Goal: Task Accomplishment & Management: Manage account settings

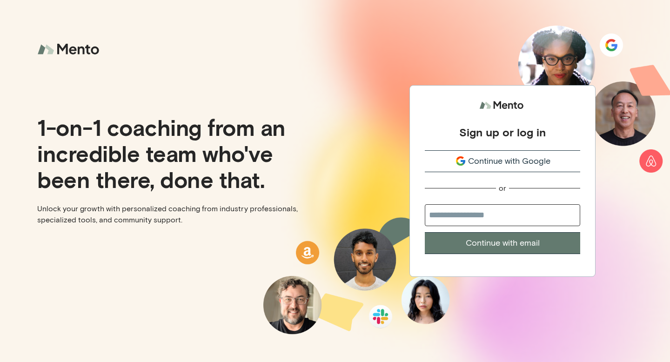
click at [504, 160] on span "Continue with Google" at bounding box center [509, 161] width 82 height 13
click at [508, 215] on input "email" at bounding box center [502, 215] width 155 height 22
type input "**********"
click at [425, 232] on button "Continue with email" at bounding box center [502, 243] width 155 height 22
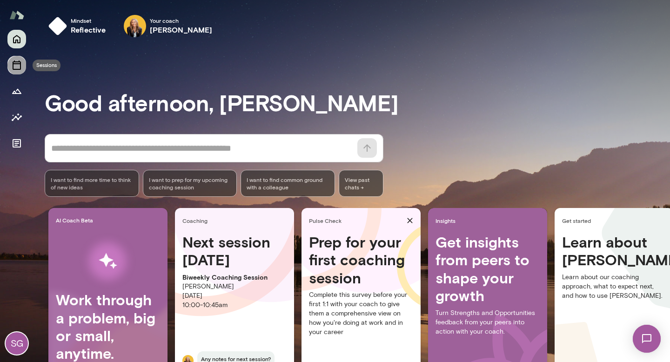
click at [19, 67] on icon "Sessions" at bounding box center [16, 65] width 11 height 11
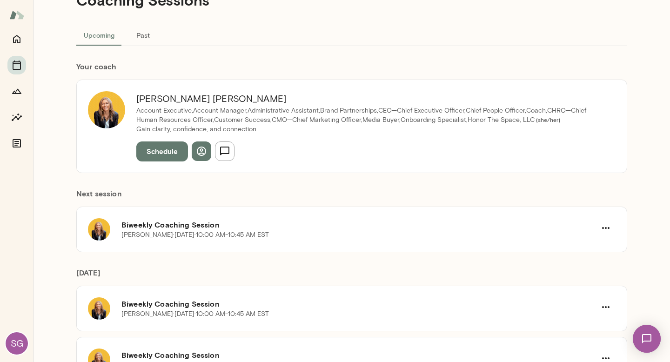
scroll to position [140, 0]
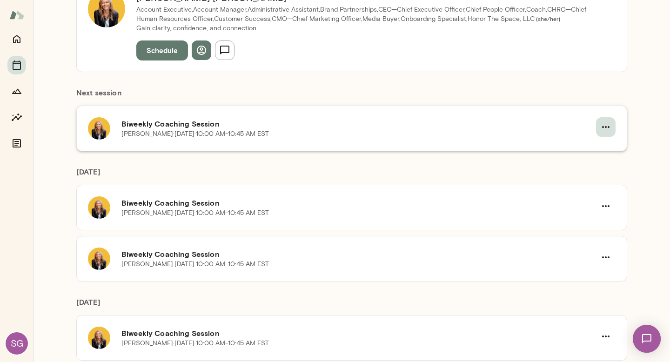
click at [615, 126] on button "button" at bounding box center [606, 127] width 20 height 20
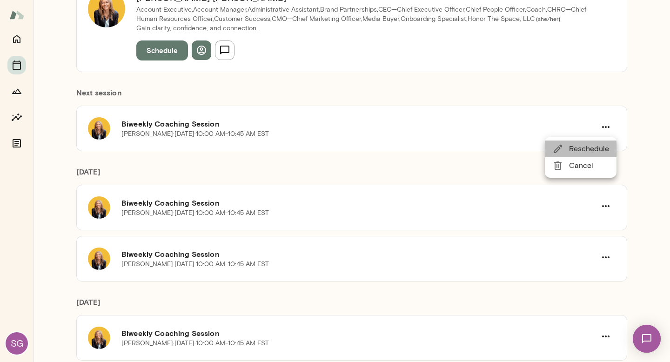
click at [598, 152] on span "Reschedule" at bounding box center [589, 148] width 40 height 11
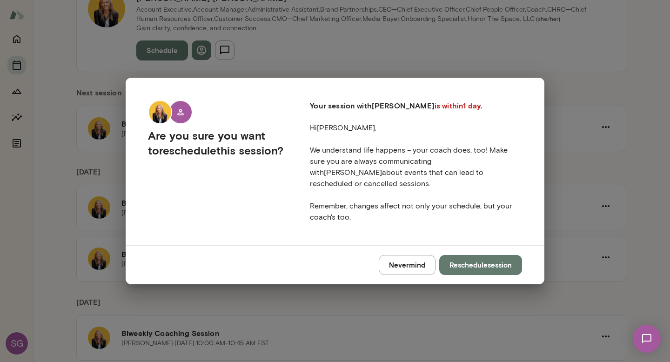
click at [496, 270] on div "Nevermind Reschedule session" at bounding box center [335, 264] width 419 height 39
click at [494, 263] on button "Reschedule session" at bounding box center [480, 265] width 83 height 20
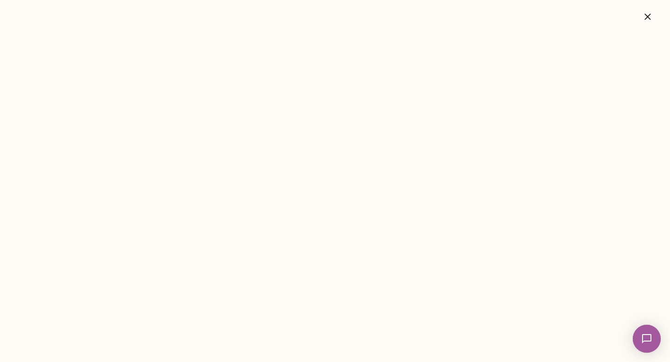
click at [649, 19] on icon "button" at bounding box center [647, 16] width 6 height 6
